Goal: Information Seeking & Learning: Learn about a topic

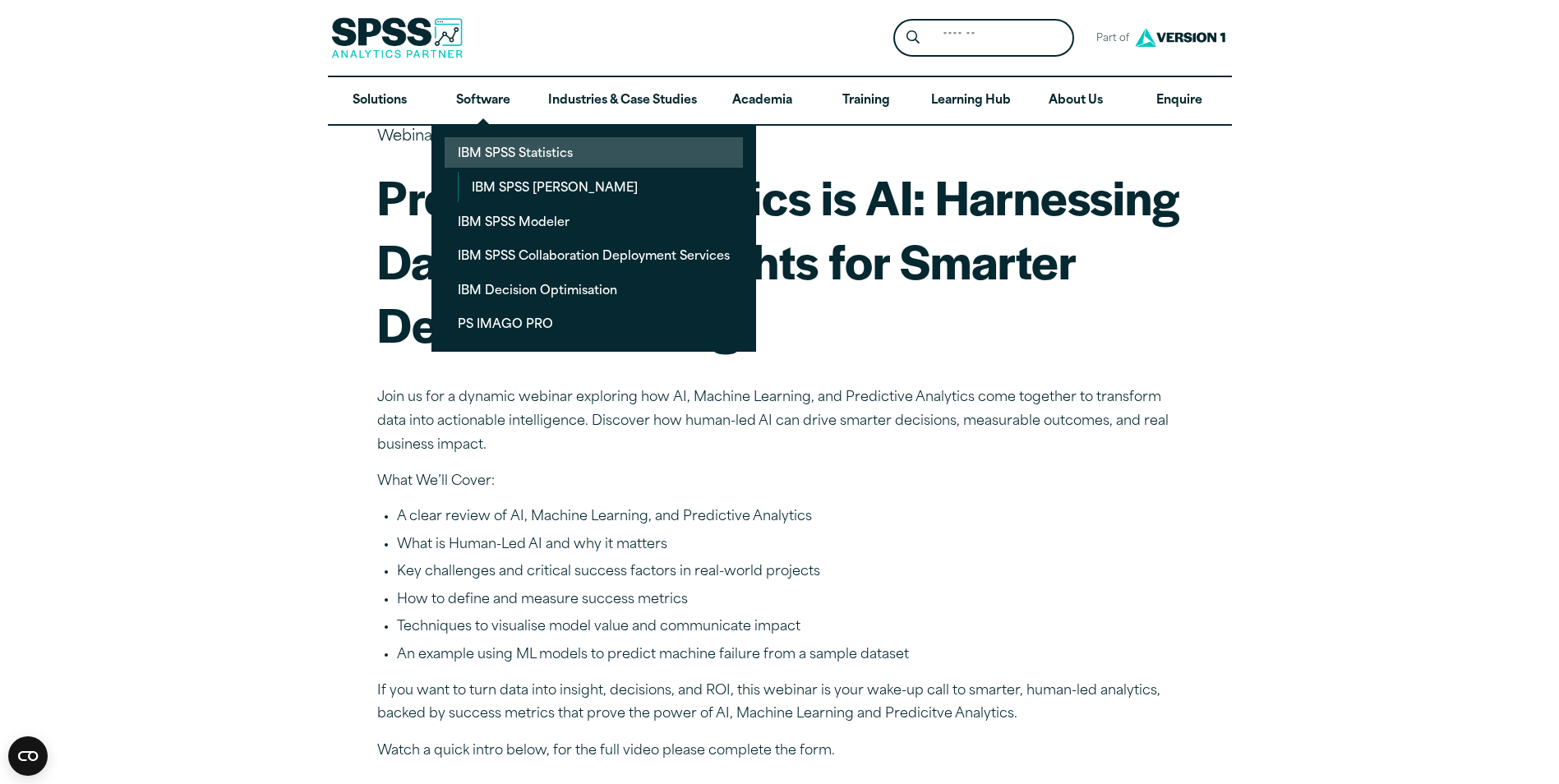
click at [480, 152] on link "IBM SPSS Statistics" at bounding box center [593, 153] width 298 height 31
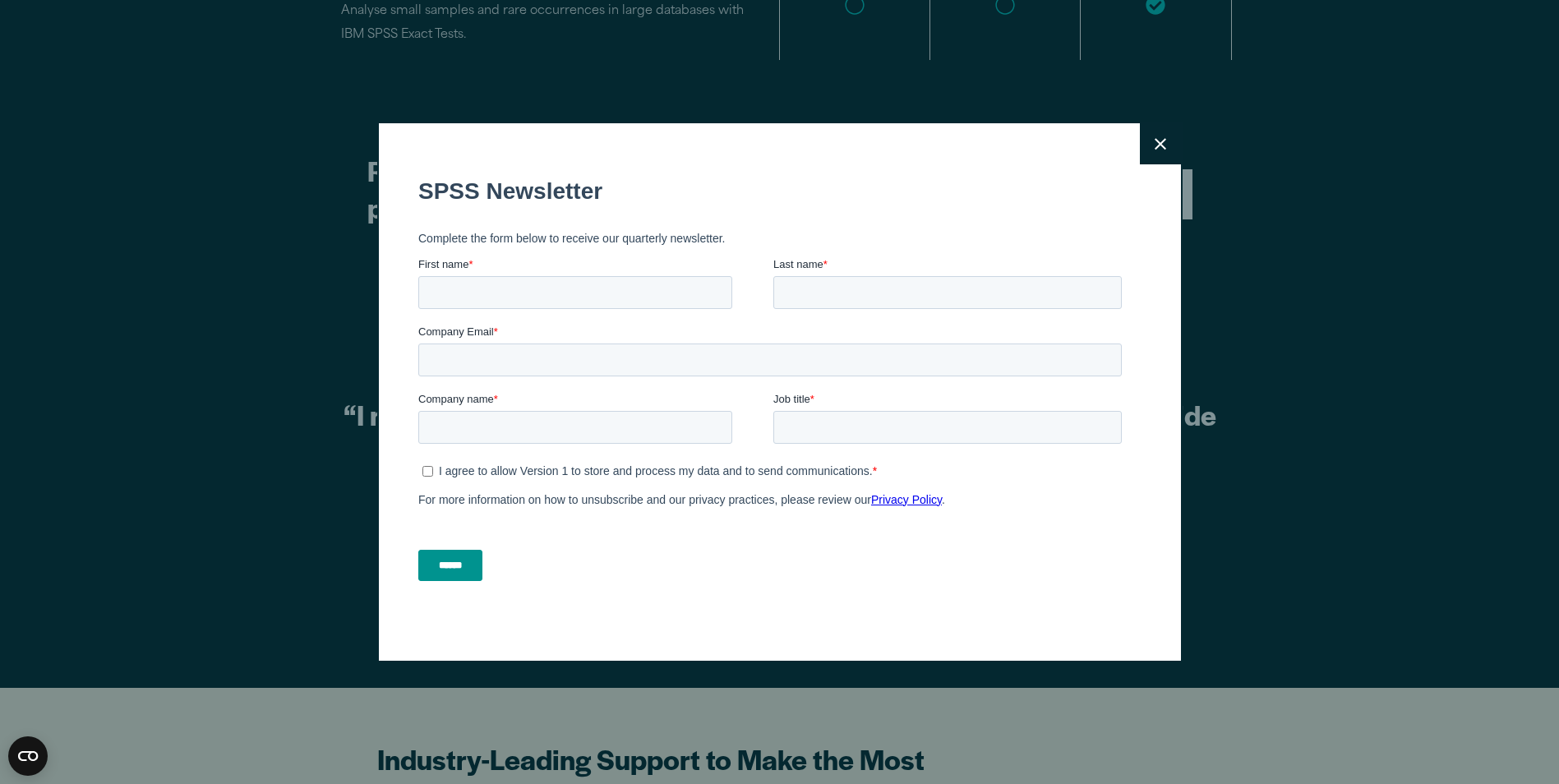
scroll to position [4764, 0]
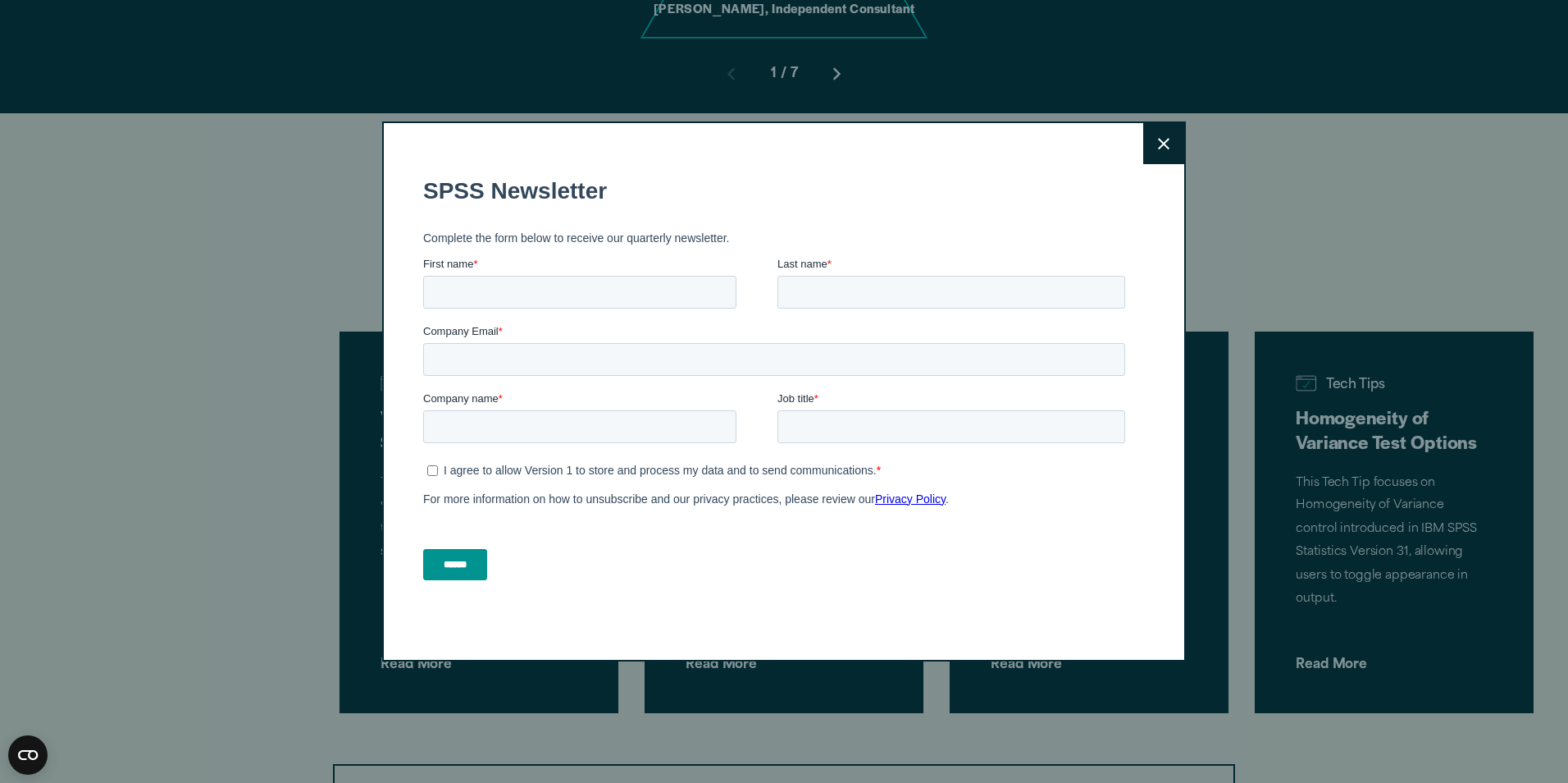
click at [1158, 141] on icon at bounding box center [1164, 144] width 11 height 12
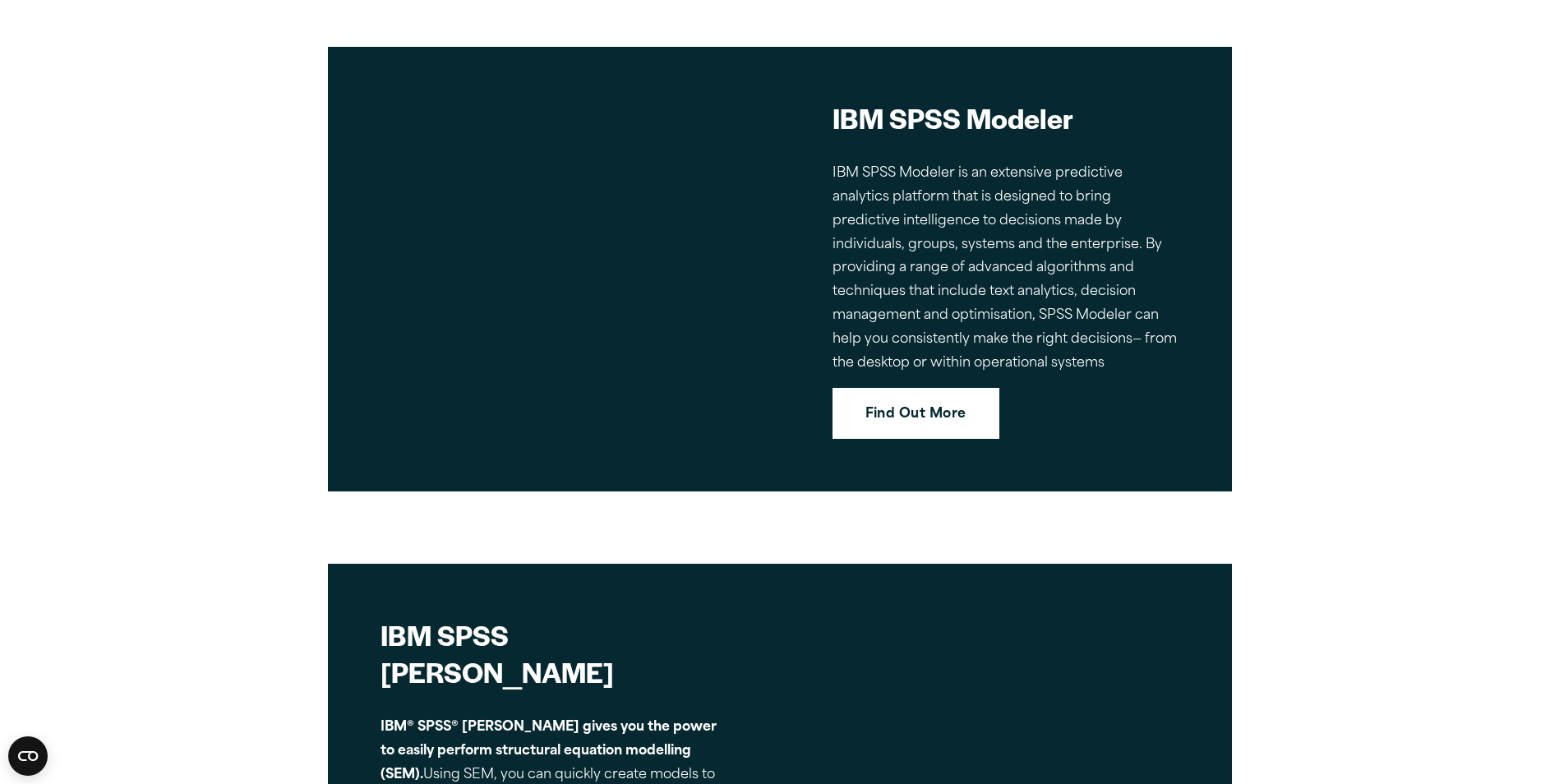
scroll to position [7064, 0]
